Goal: Transaction & Acquisition: Purchase product/service

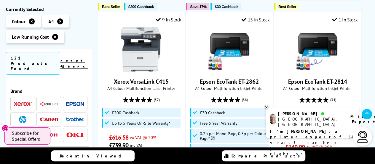
scroll to position [648, 0]
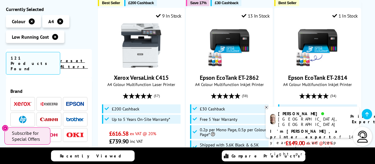
click at [24, 115] on img at bounding box center [22, 118] width 7 height 7
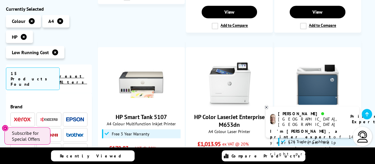
scroll to position [271, 0]
